Goal: Information Seeking & Learning: Learn about a topic

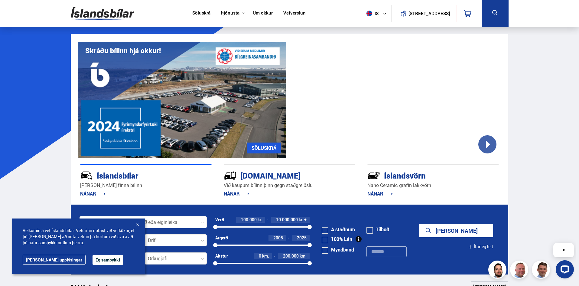
click at [261, 14] on link "Um okkur" at bounding box center [263, 13] width 20 height 6
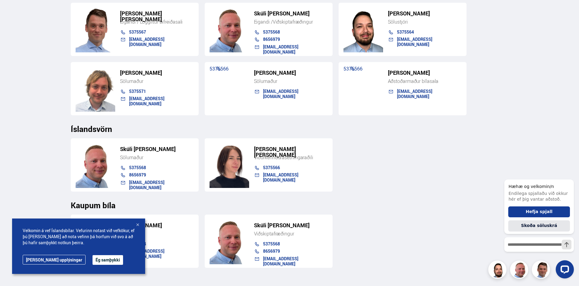
scroll to position [604, 0]
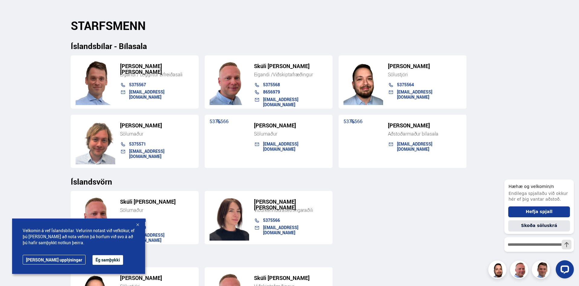
click at [396, 193] on div "[PERSON_NAME] Sölumaður 5375568 8656979 [EMAIL_ADDRESS][DOMAIN_NAME] [PERSON_NA…" at bounding box center [290, 215] width 438 height 58
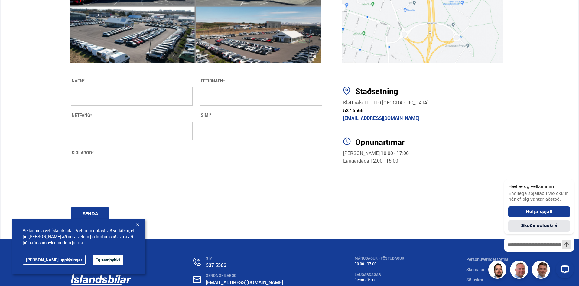
scroll to position [1094, 0]
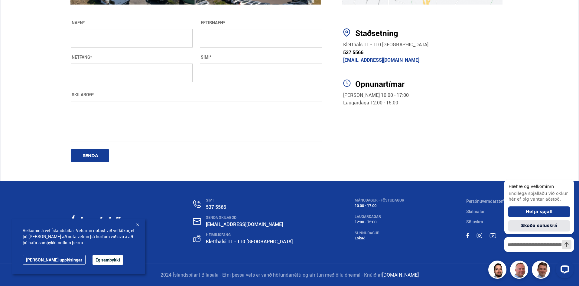
click at [92, 260] on button "Ég samþykki" at bounding box center [107, 260] width 31 height 10
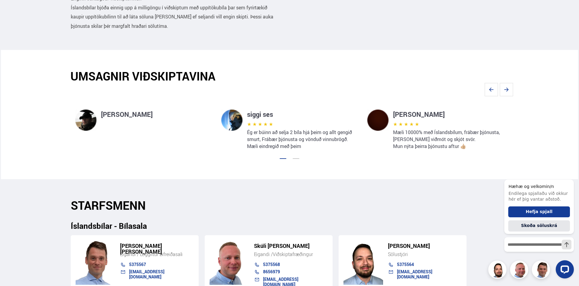
scroll to position [338, 0]
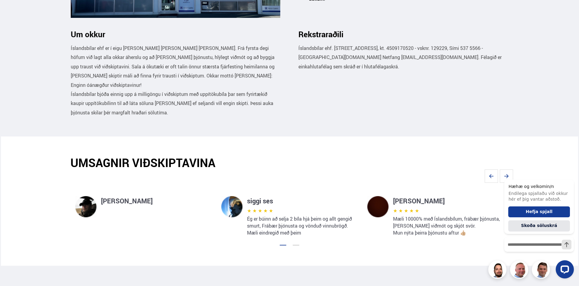
click at [295, 244] on div at bounding box center [295, 244] width 7 height 1
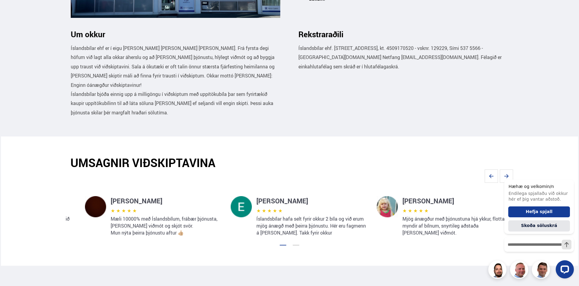
click at [66, 194] on section "[PERSON_NAME] ★ ★ ★ ★ ★ Mæli 10000% með Íslandsbílum, frábær þjónusta, [PERSON_…" at bounding box center [289, 217] width 447 height 96
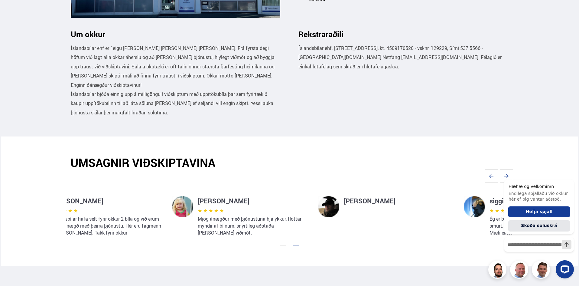
click at [194, 195] on div "Hafsteinn Hafsteinsson ★ ★ ★ ★ ★ Mjög ánægður með þjónustuna hjá ykkur, flottar…" at bounding box center [240, 208] width 146 height 53
